Goal: Task Accomplishment & Management: Manage account settings

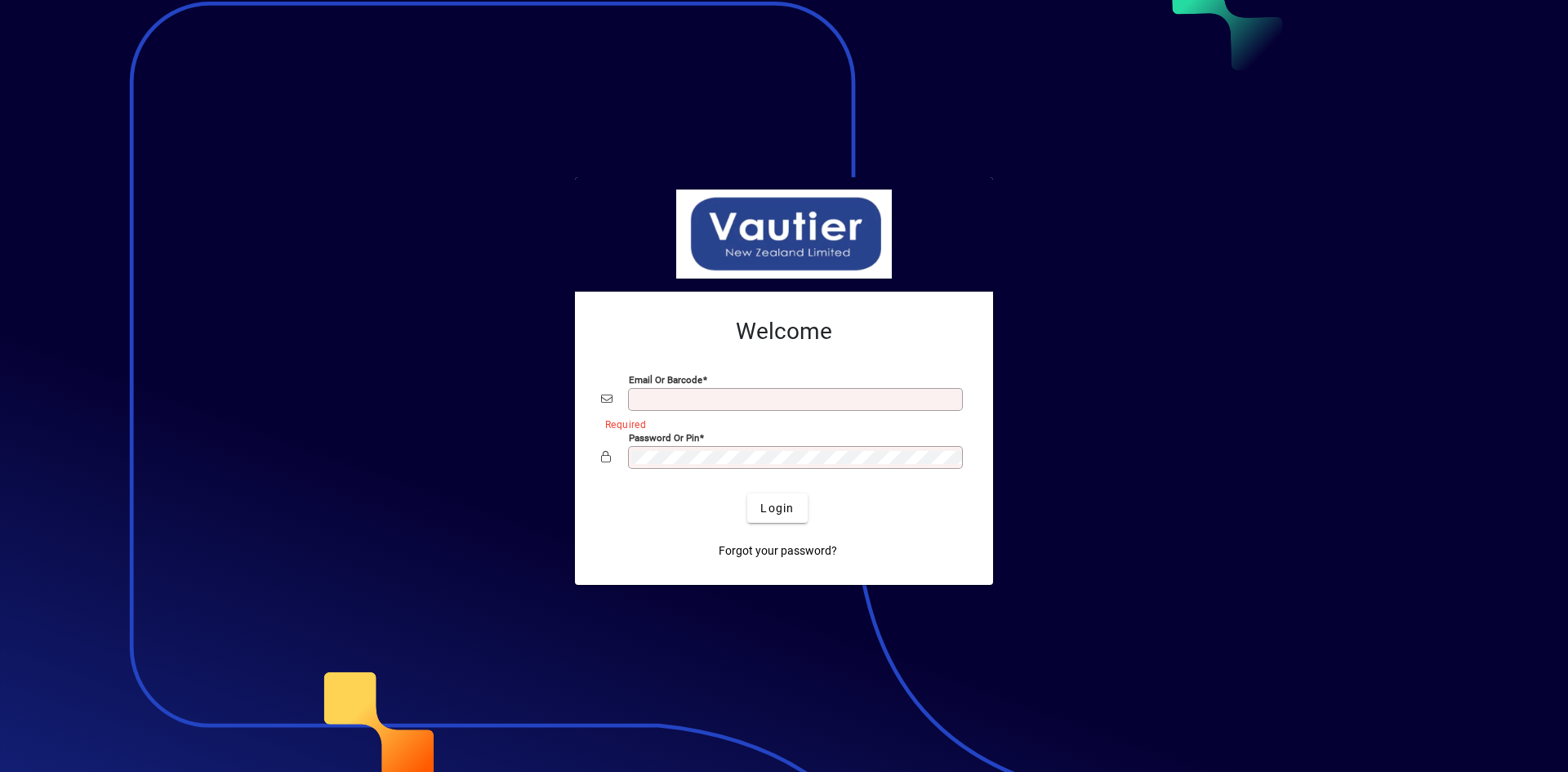
type input "**********"
click at [1429, 317] on div at bounding box center [784, 386] width 1568 height 772
